Goal: Information Seeking & Learning: Learn about a topic

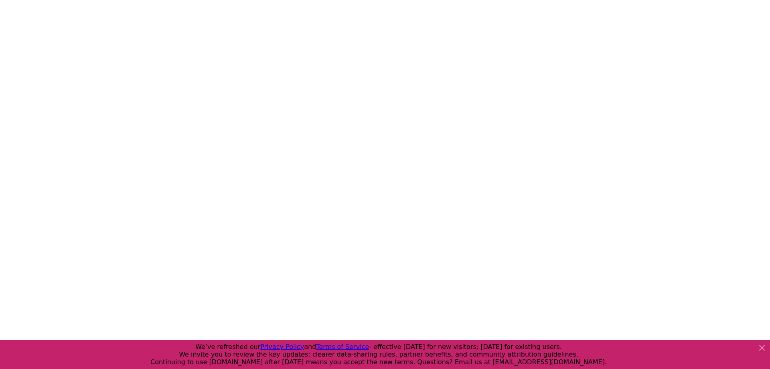
scroll to position [1477, 0]
click at [759, 352] on icon at bounding box center [762, 348] width 10 height 10
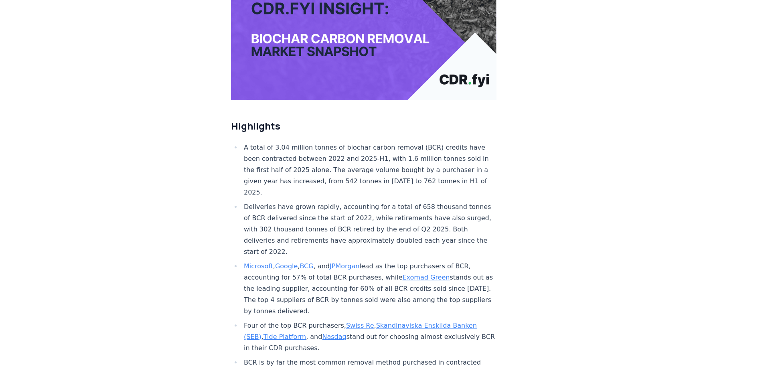
scroll to position [187, 0]
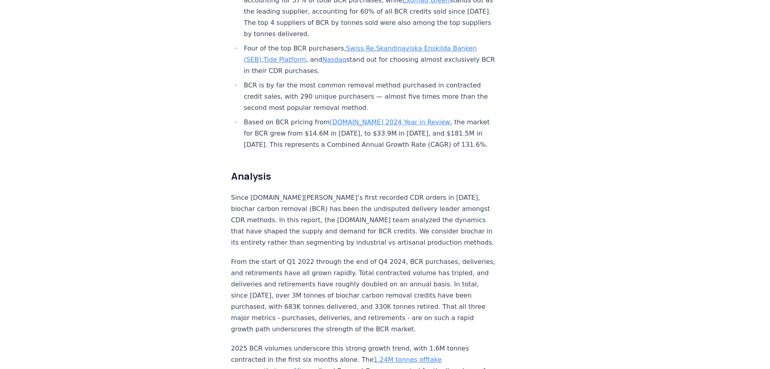
scroll to position [463, 0]
drag, startPoint x: 366, startPoint y: 117, endPoint x: 410, endPoint y: 118, distance: 43.7
click at [410, 118] on li "Based on BCR pricing from CDR.fyi 2024 Year in Review , the market for BCR grew…" at bounding box center [368, 133] width 255 height 34
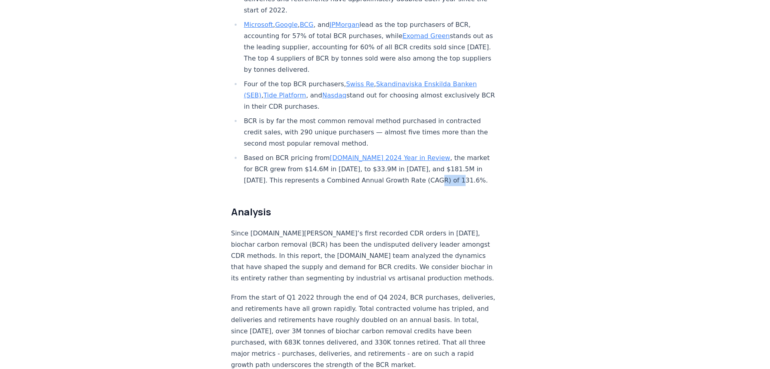
scroll to position [426, 0]
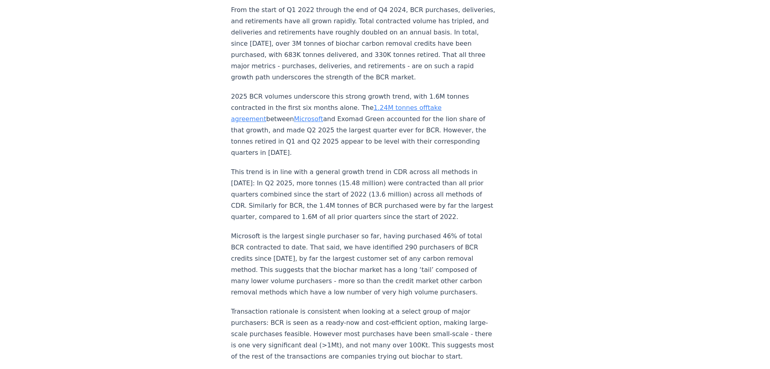
scroll to position [714, 0]
click at [378, 230] on p "Microsoft is the largest single purchaser so far, having purchased 46% of total…" at bounding box center [363, 263] width 265 height 67
drag, startPoint x: 378, startPoint y: 202, endPoint x: 400, endPoint y: 202, distance: 21.3
click at [400, 230] on p "Microsoft is the largest single purchaser so far, having purchased 46% of total…" at bounding box center [363, 263] width 265 height 67
click at [377, 230] on p "Microsoft is the largest single purchaser so far, having purchased 46% of total…" at bounding box center [363, 263] width 265 height 67
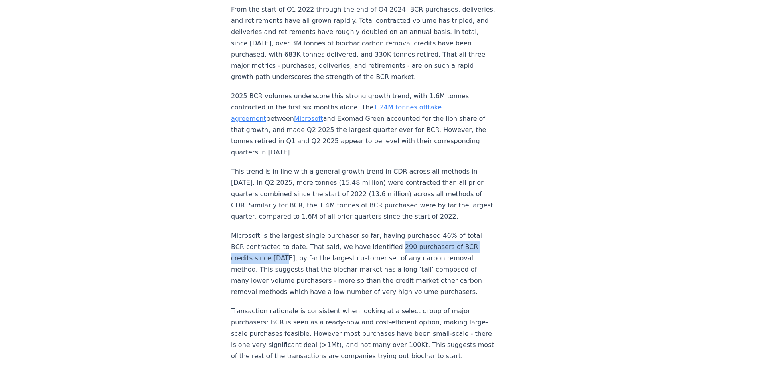
drag, startPoint x: 377, startPoint y: 200, endPoint x: 219, endPoint y: 211, distance: 158.3
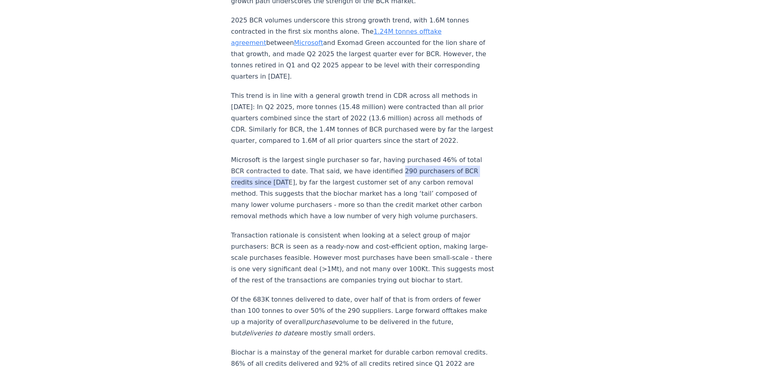
scroll to position [792, 0]
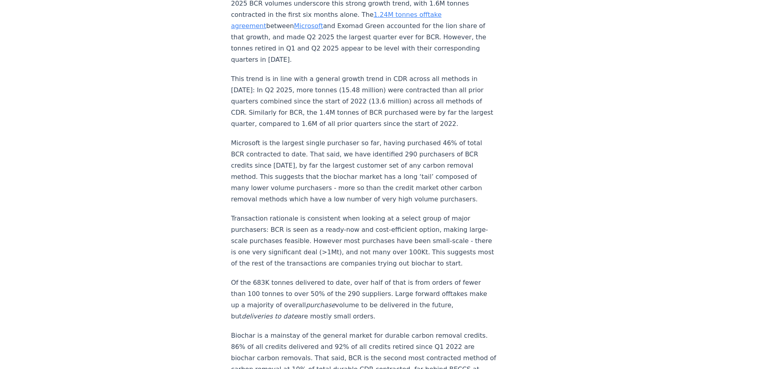
click at [358, 277] on p "Of the 683K tonnes delivered to date, over half of that is from orders of fewer…" at bounding box center [363, 299] width 265 height 45
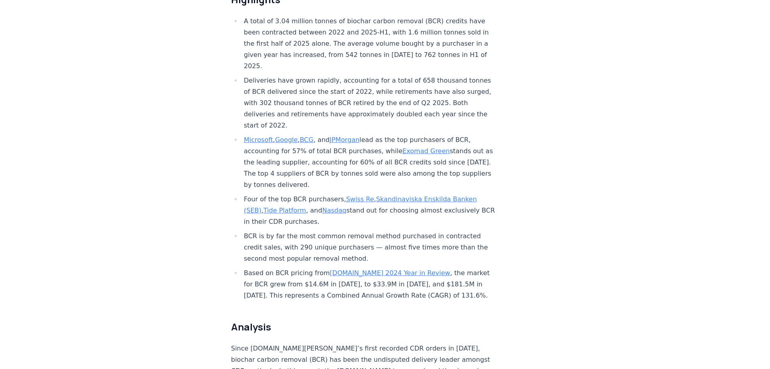
scroll to position [313, 0]
click at [289, 38] on li "A total of 3.04 million tonnes of biochar carbon removal (BCR) credits have bee…" at bounding box center [368, 42] width 255 height 56
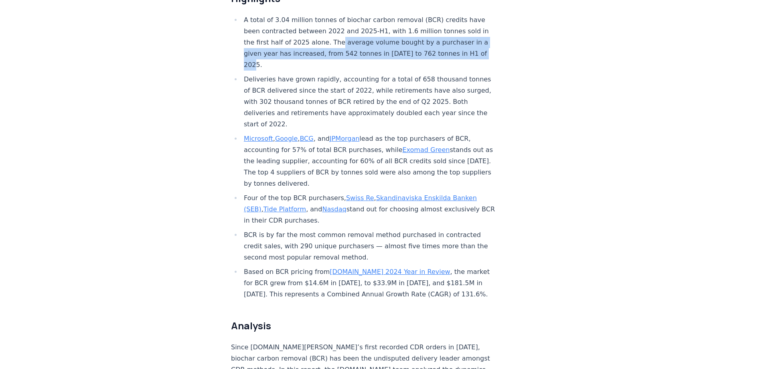
drag, startPoint x: 289, startPoint y: 38, endPoint x: 397, endPoint y: 54, distance: 108.5
click at [397, 54] on li "A total of 3.04 million tonnes of biochar carbon removal (BCR) credits have bee…" at bounding box center [368, 42] width 255 height 56
copy li "average volume bought by a purchaser in a given year has increased, from 542 to…"
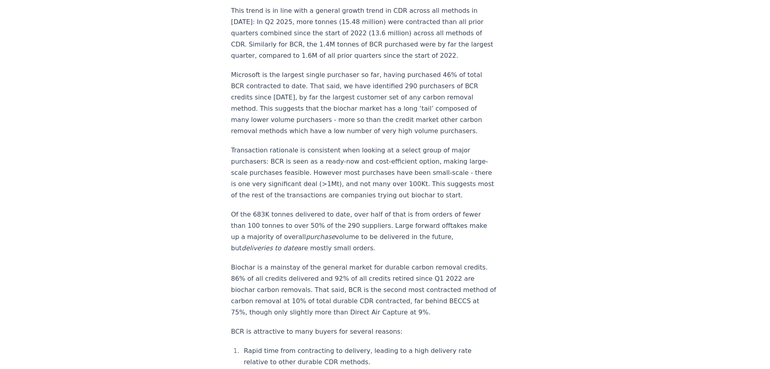
scroll to position [894, 0]
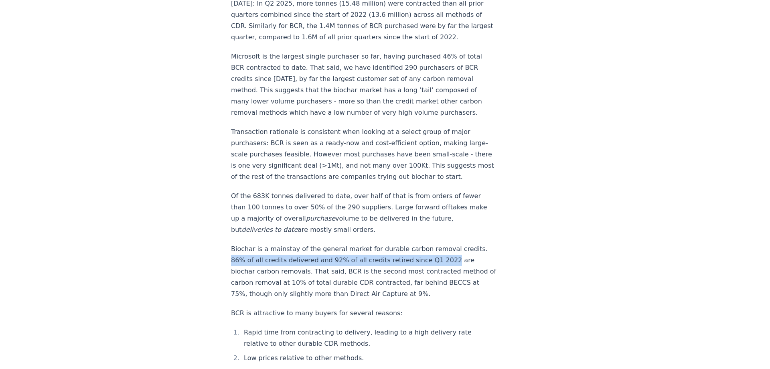
drag, startPoint x: 461, startPoint y: 202, endPoint x: 407, endPoint y: 211, distance: 54.4
click at [407, 243] on p "Biochar is a mainstay of the general market for durable carbon removal credits.…" at bounding box center [363, 271] width 265 height 56
copy p "86% of all credits delivered and 92% of all credits retired since Q1 2022"
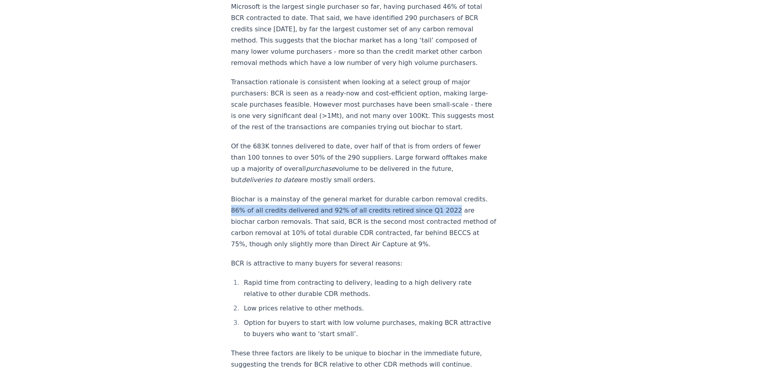
scroll to position [944, 0]
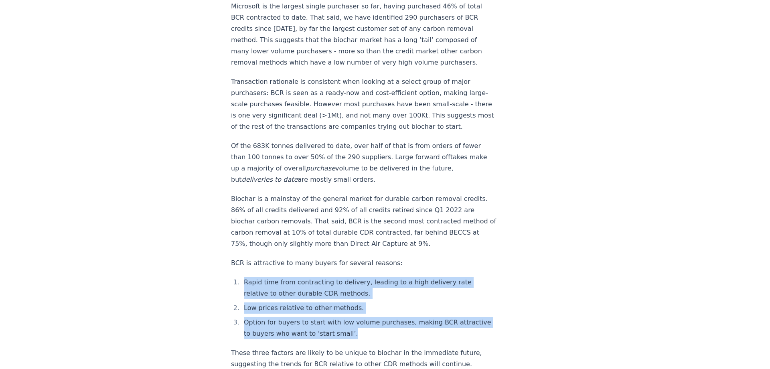
drag, startPoint x: 430, startPoint y: 290, endPoint x: 445, endPoint y: 218, distance: 73.4
click at [445, 257] on p "BCR is attractive to many buyers for several reasons:" at bounding box center [363, 262] width 265 height 11
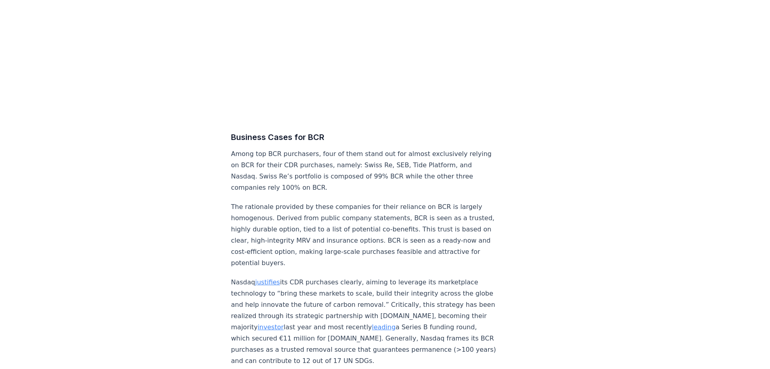
scroll to position [3514, 0]
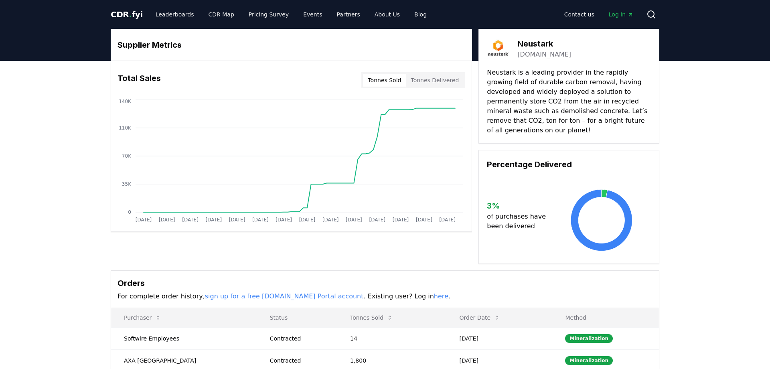
click at [543, 57] on link "[DOMAIN_NAME]" at bounding box center [544, 55] width 54 height 10
